Goal: Task Accomplishment & Management: Complete application form

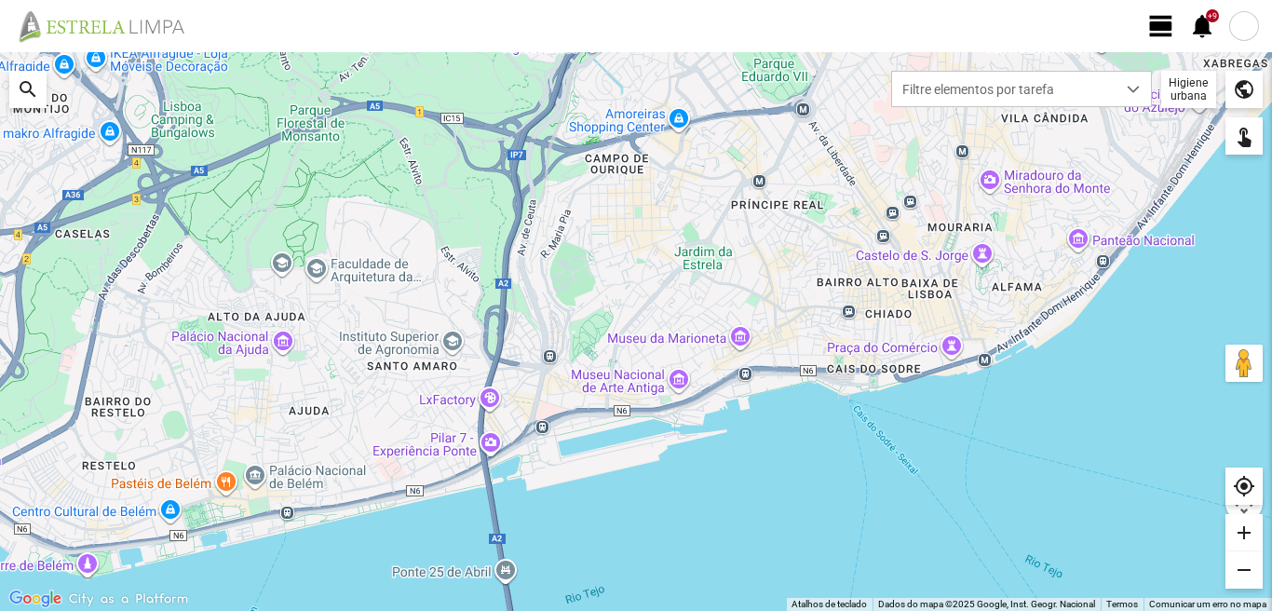
click at [1156, 28] on span "view_day" at bounding box center [1161, 26] width 28 height 28
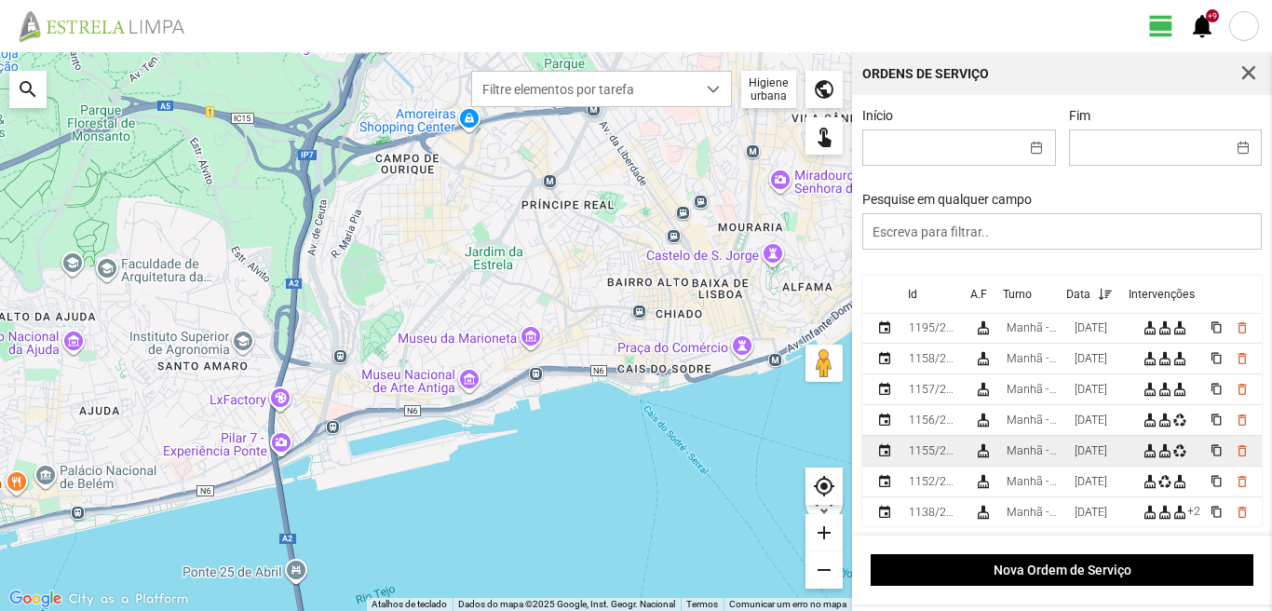
scroll to position [186, 0]
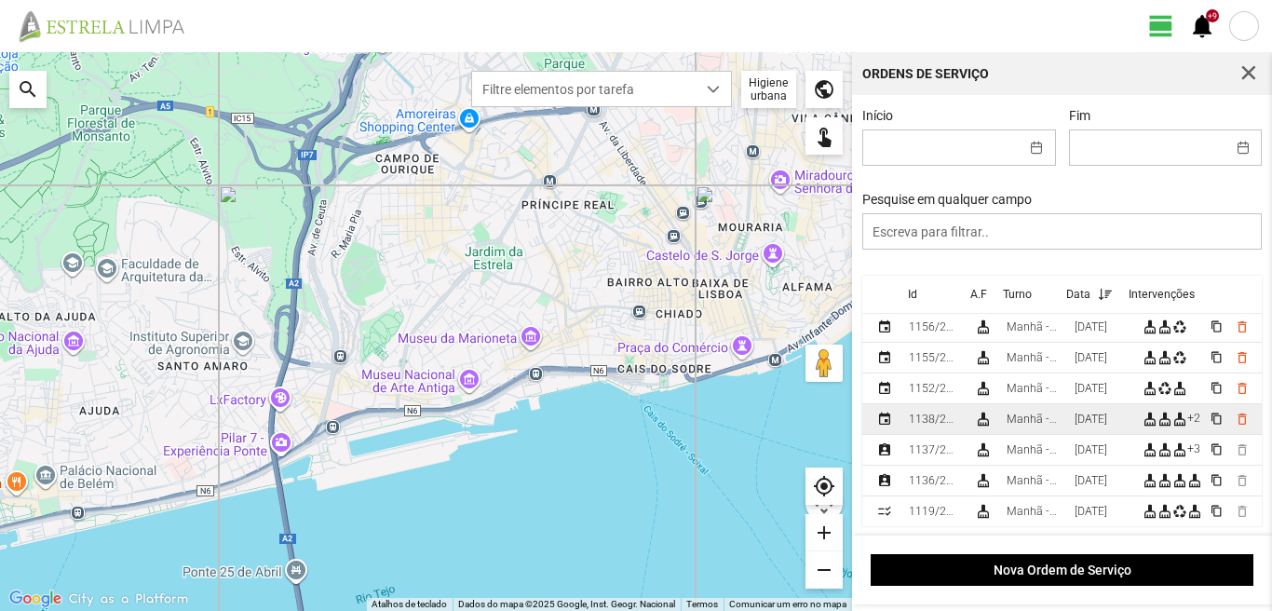
click at [1090, 416] on div "[DATE]" at bounding box center [1091, 419] width 33 height 13
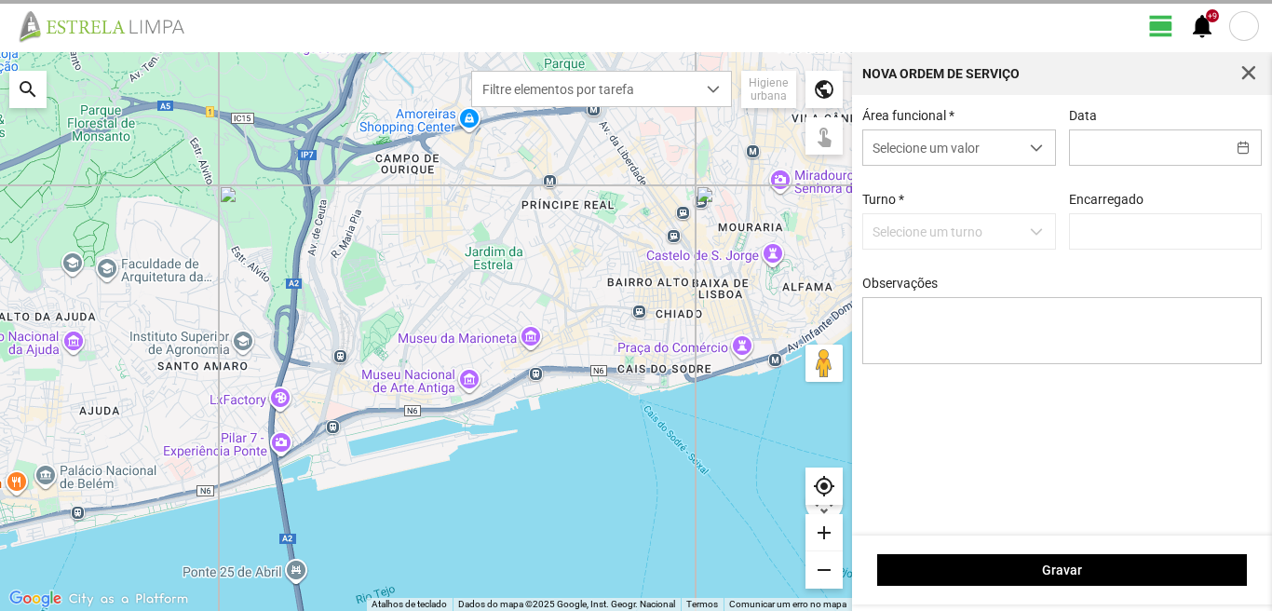
type input "[PERSON_NAME]"
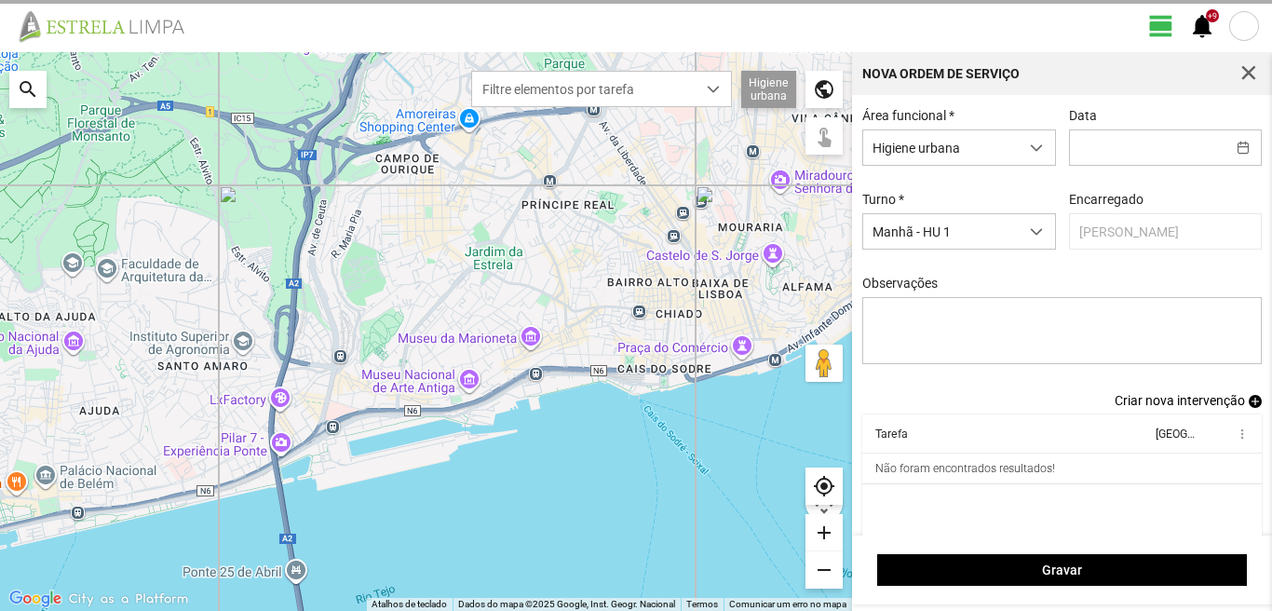
type input "[DATE]"
type textarea "36-45-49-Ferias Ao serviço-6-1017-22-25-39-44-47-50 condutor -[PERSON_NAME]- aj…"
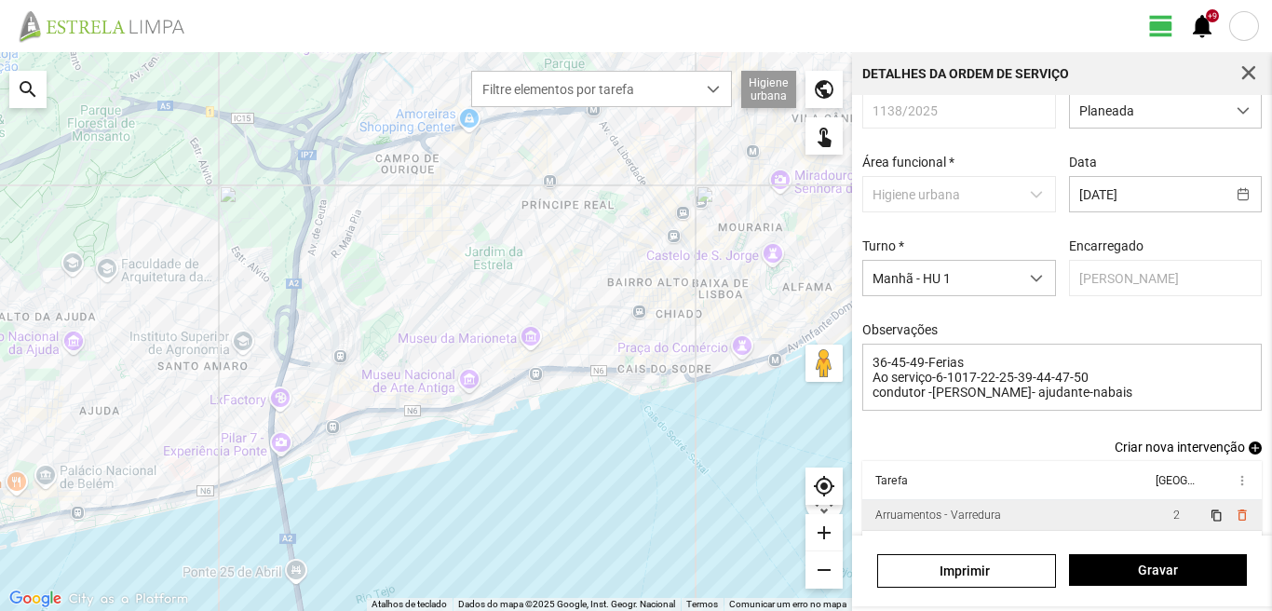
scroll to position [8, 0]
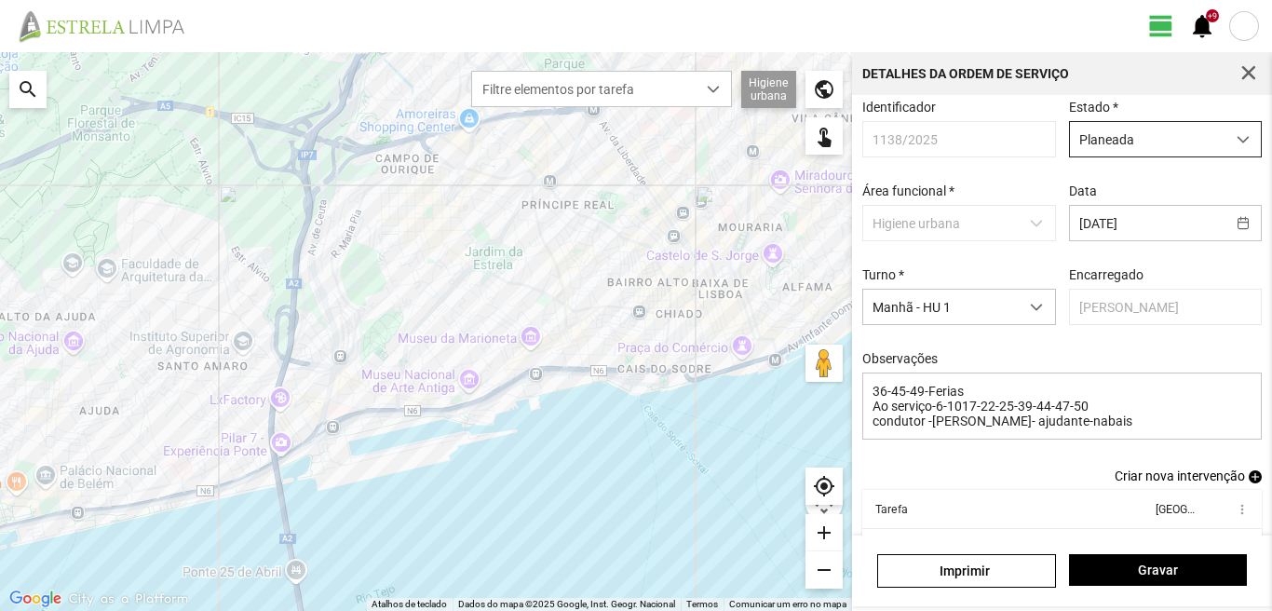
click at [1135, 136] on span "Planeada" at bounding box center [1148, 139] width 156 height 34
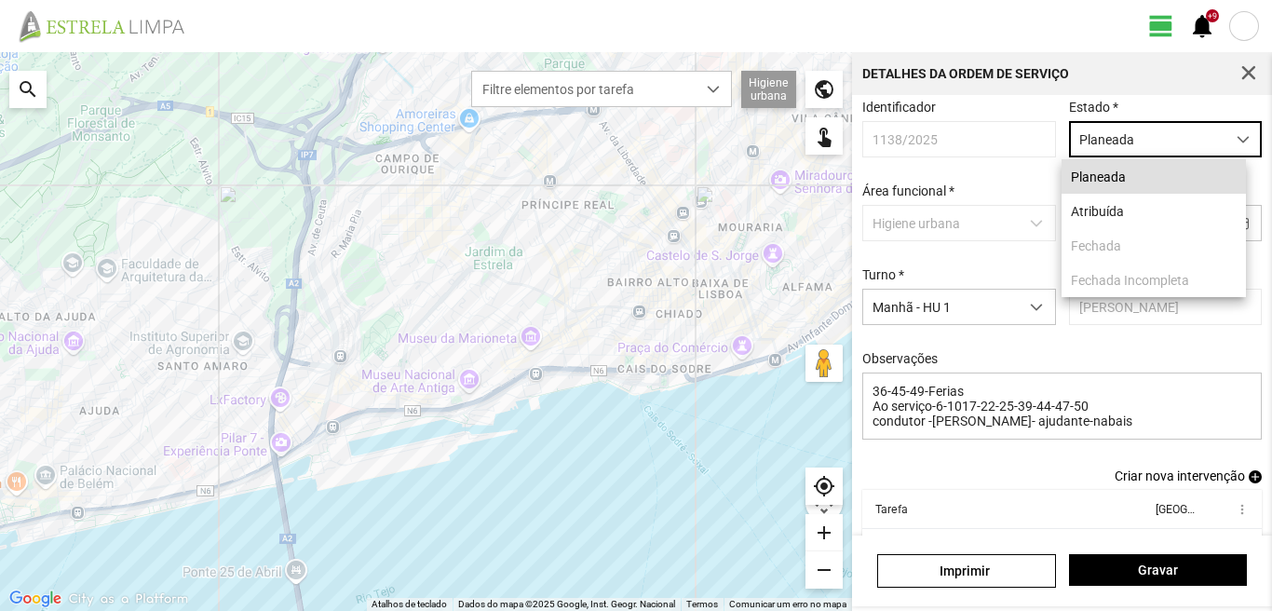
scroll to position [10, 83]
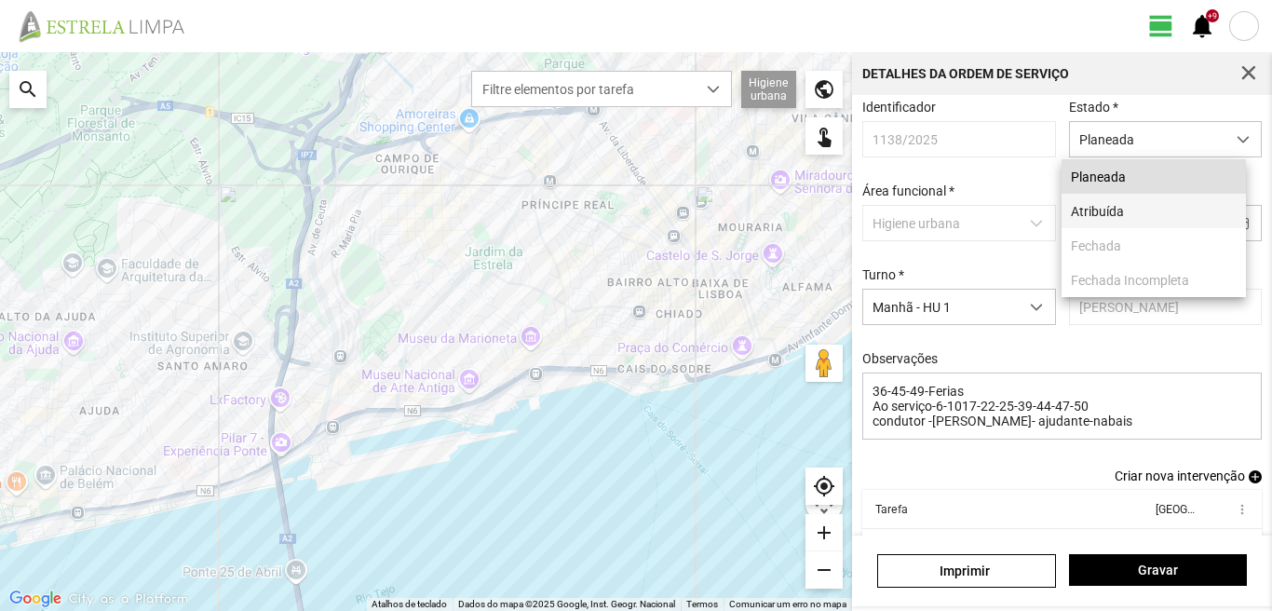
click at [1100, 210] on li "Atribuída" at bounding box center [1154, 211] width 184 height 34
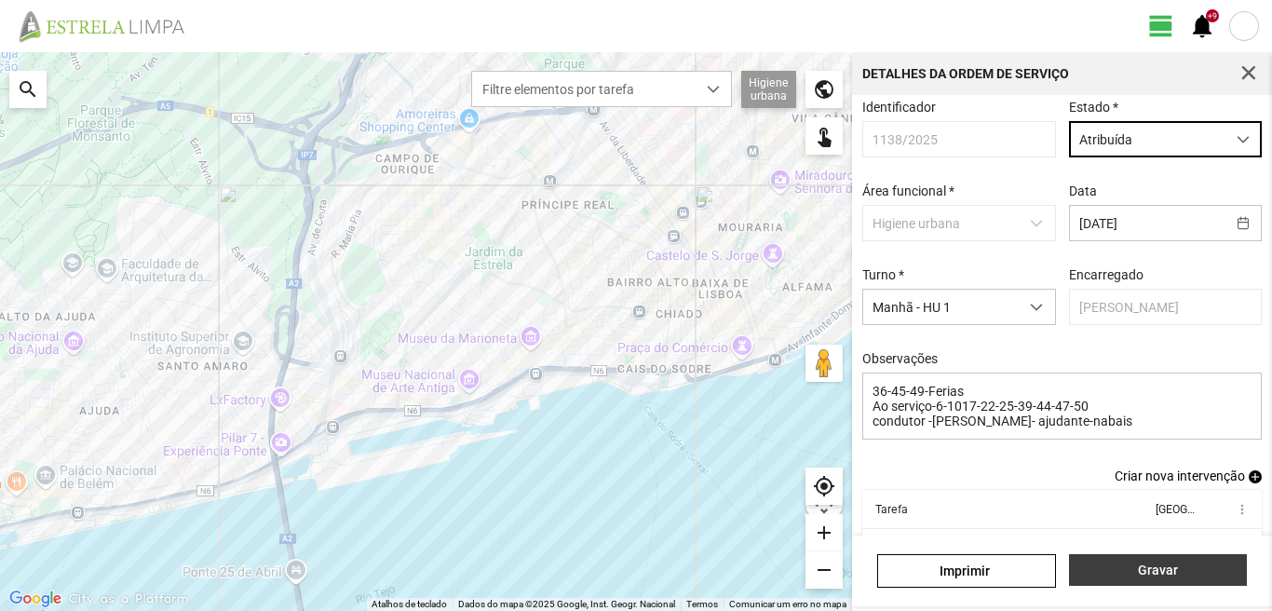
click at [1133, 570] on span "Gravar" at bounding box center [1157, 569] width 158 height 15
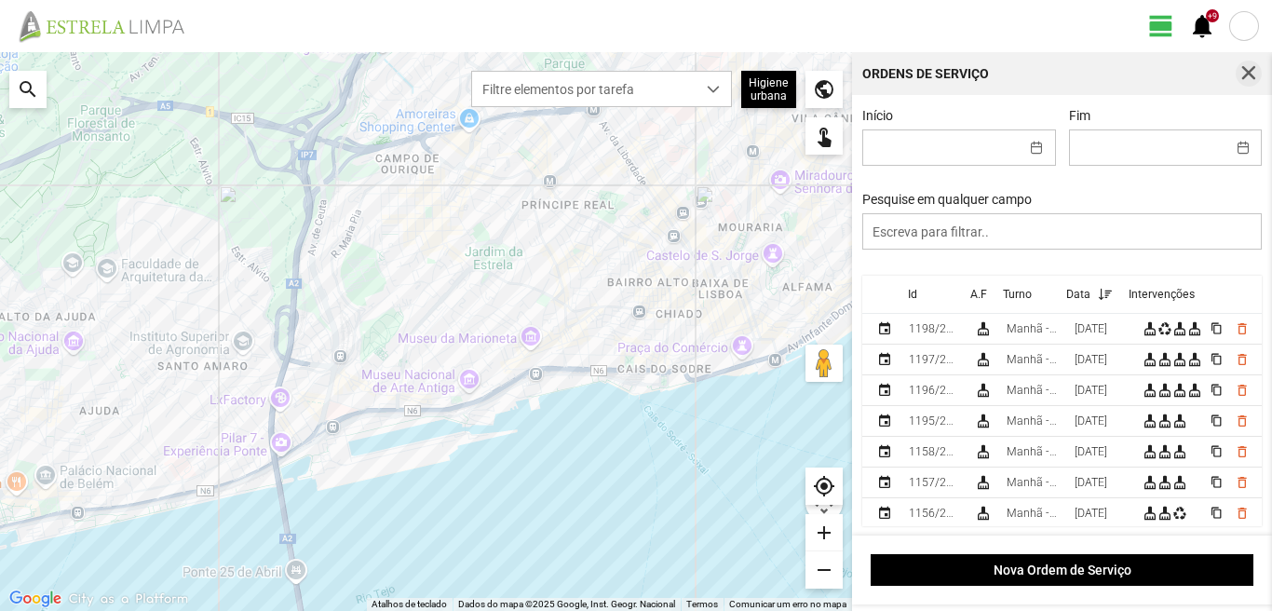
click at [1249, 69] on span "button" at bounding box center [1248, 73] width 17 height 17
